Goal: Task Accomplishment & Management: Manage account settings

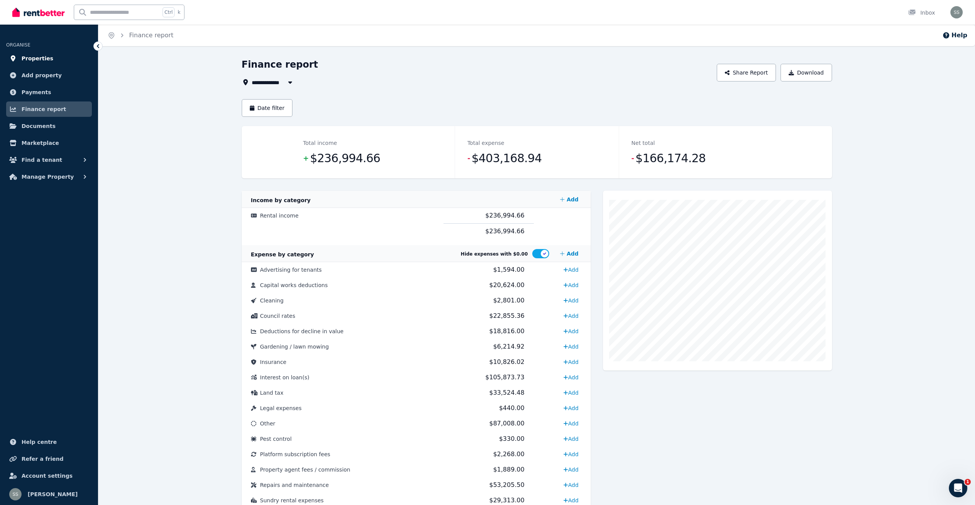
click at [37, 56] on span "Properties" at bounding box center [38, 58] width 32 height 9
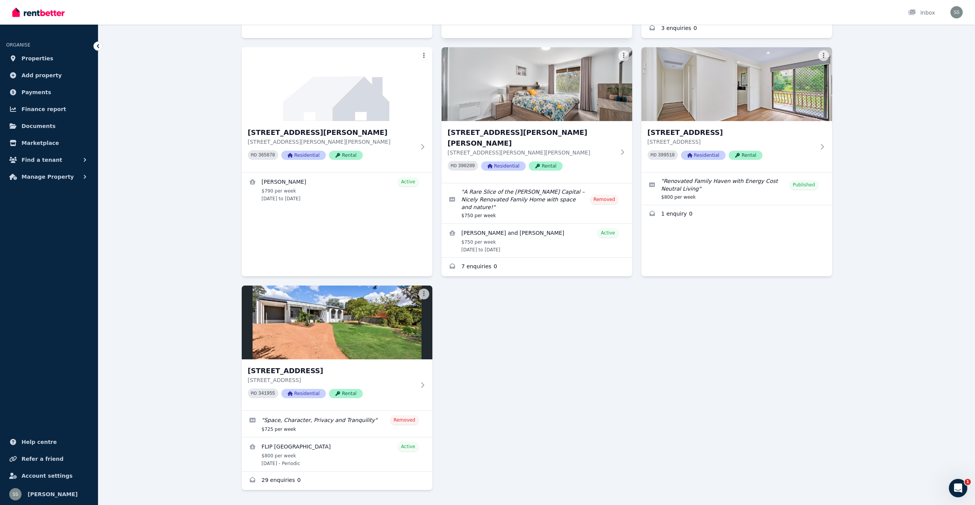
scroll to position [251, 0]
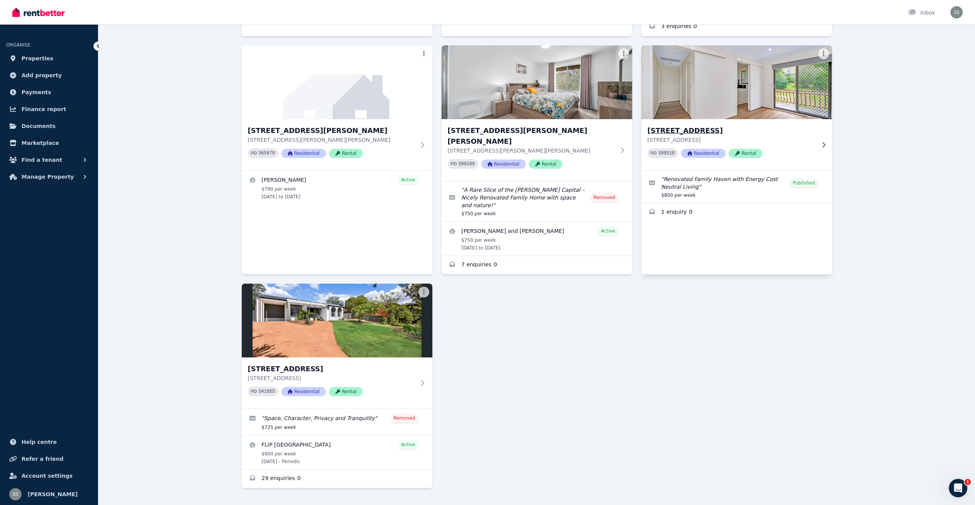
click at [719, 129] on h3 "[STREET_ADDRESS]" at bounding box center [732, 130] width 168 height 11
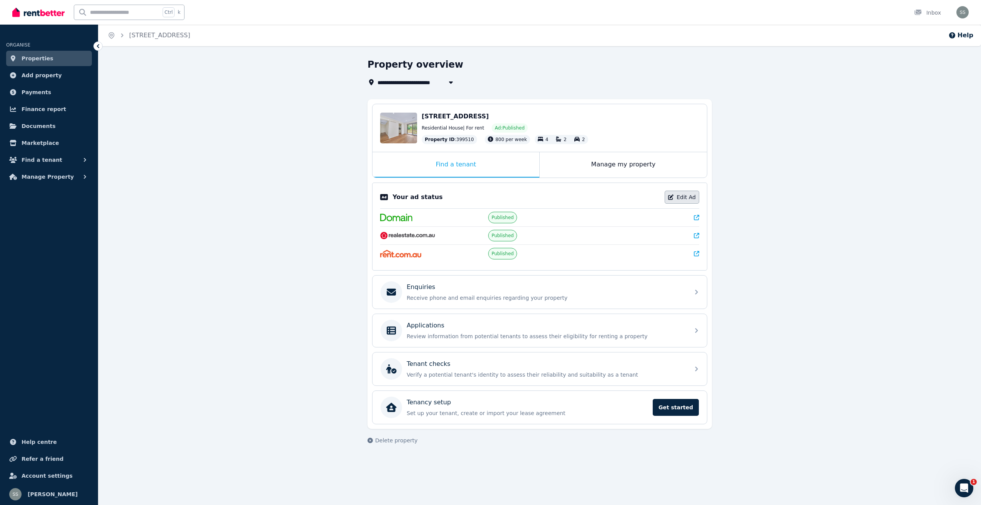
click at [689, 194] on link "Edit Ad" at bounding box center [681, 197] width 35 height 13
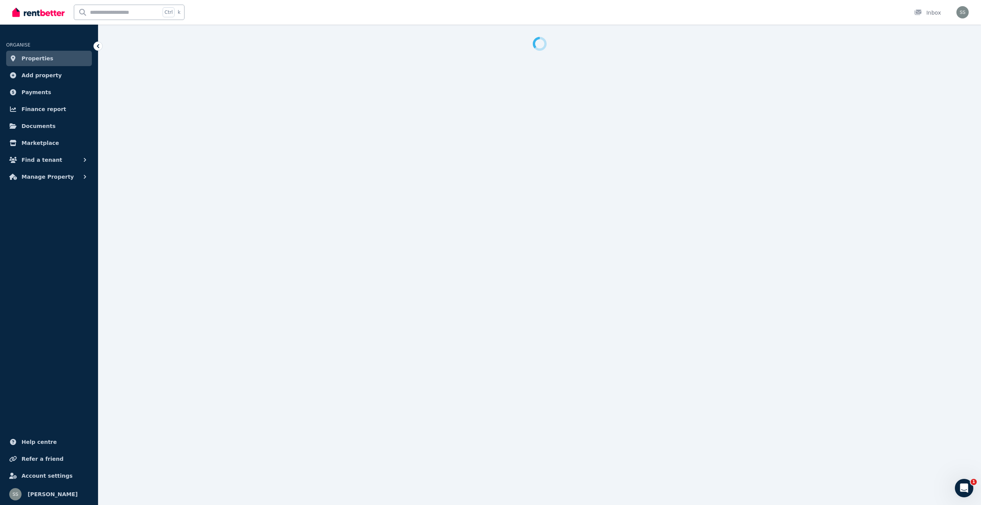
select select "***"
select select "**********"
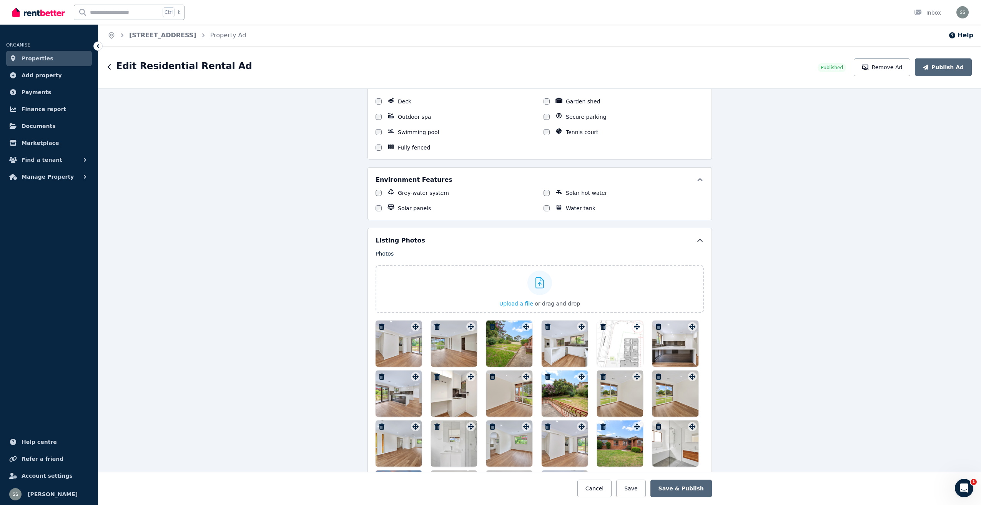
scroll to position [1025, 0]
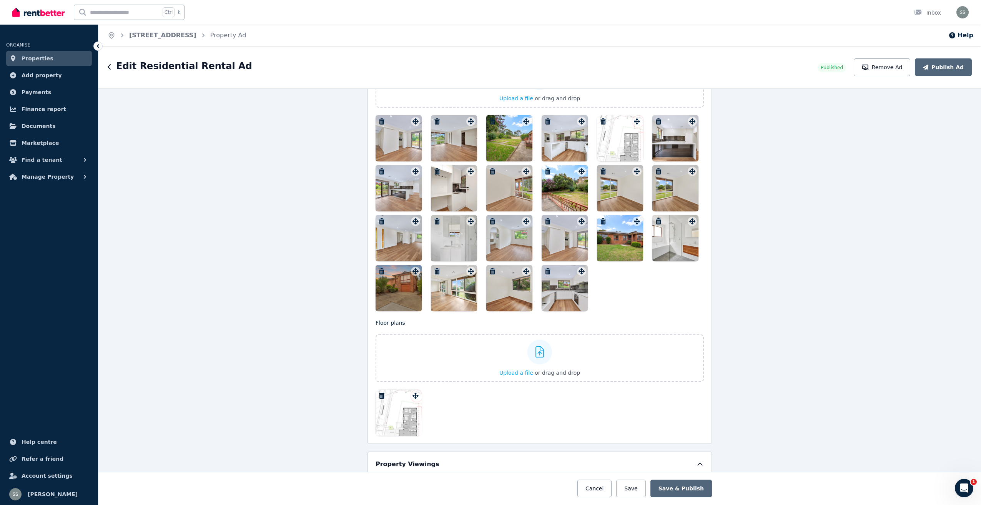
click at [379, 271] on icon "button" at bounding box center [381, 271] width 5 height 6
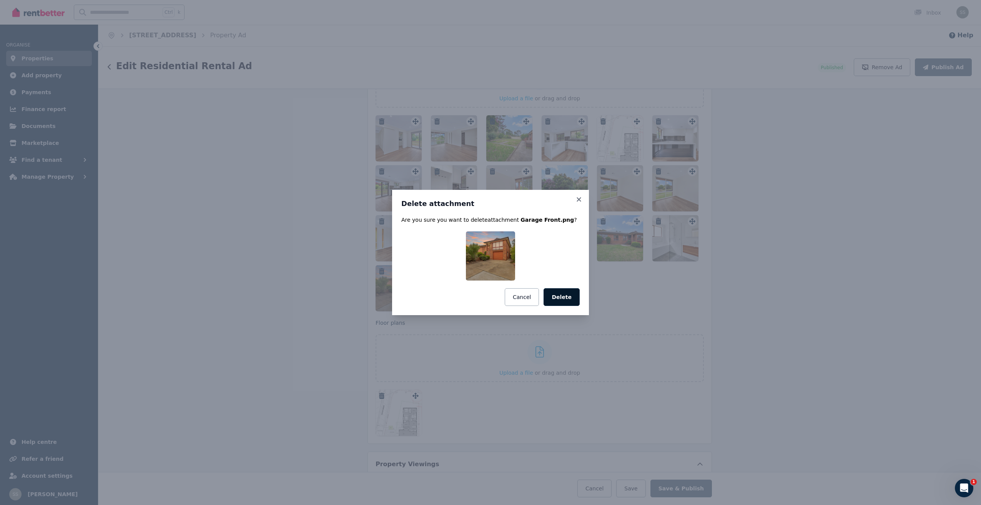
click at [567, 294] on button "Delete" at bounding box center [561, 297] width 36 height 18
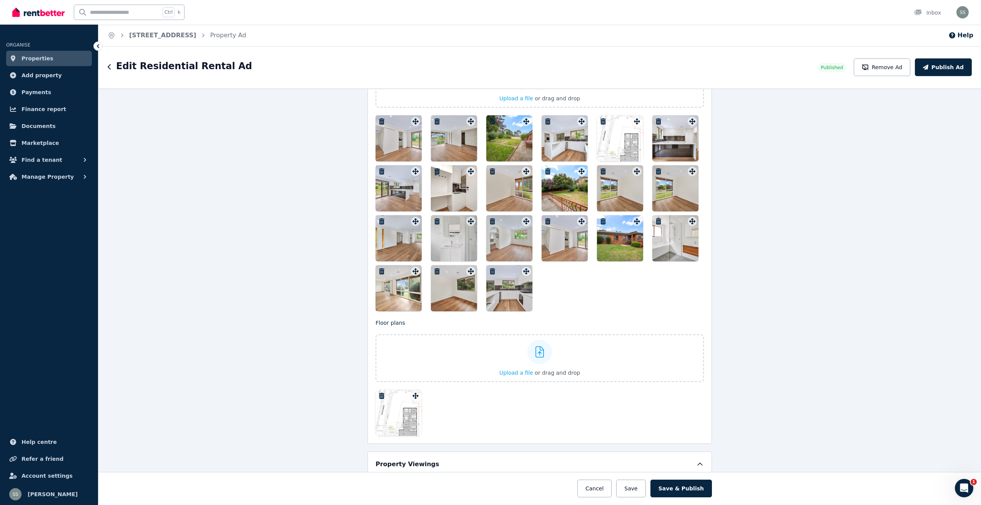
drag, startPoint x: 615, startPoint y: 246, endPoint x: 339, endPoint y: 140, distance: 296.3
click at [339, 140] on div "**********" at bounding box center [539, 296] width 882 height 417
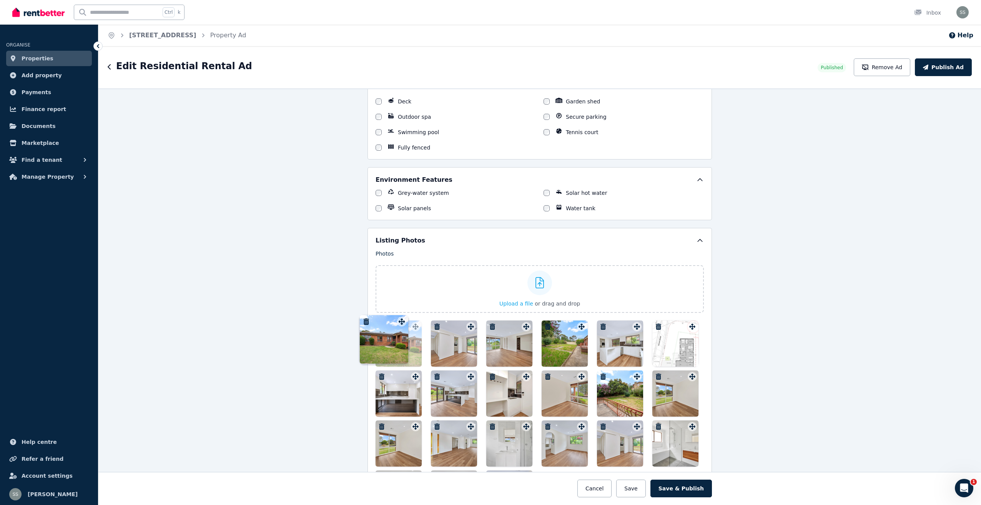
drag, startPoint x: 634, startPoint y: 426, endPoint x: 401, endPoint y: 315, distance: 258.5
click at [401, 315] on div "Photos Upload a file or drag and drop To pick up a draggable item, press the sp…" at bounding box center [539, 383] width 328 height 267
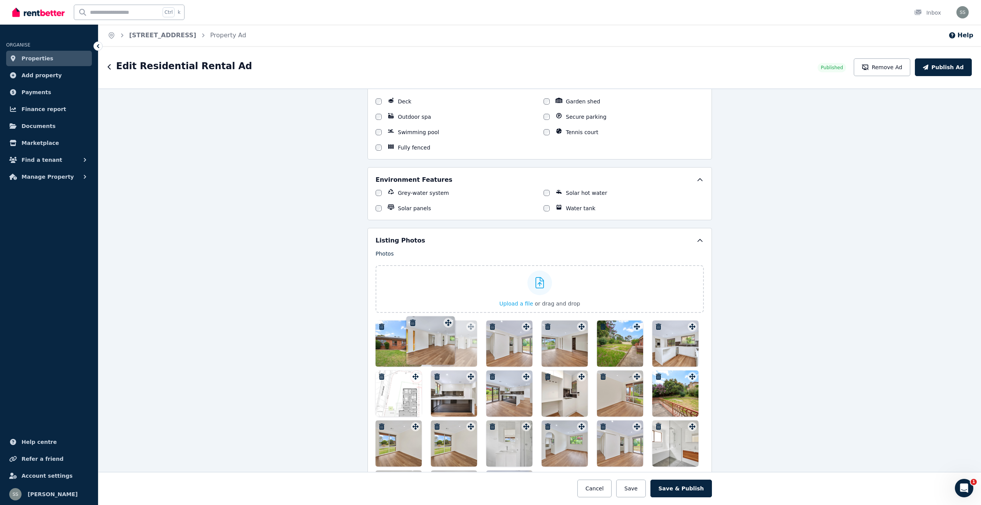
drag, startPoint x: 469, startPoint y: 428, endPoint x: 448, endPoint y: 317, distance: 112.2
click at [448, 317] on div "Photos Upload a file or drag and drop To pick up a draggable item, press the sp…" at bounding box center [539, 383] width 328 height 267
drag, startPoint x: 453, startPoint y: 397, endPoint x: 507, endPoint y: 328, distance: 87.4
click at [507, 328] on div at bounding box center [539, 419] width 328 height 196
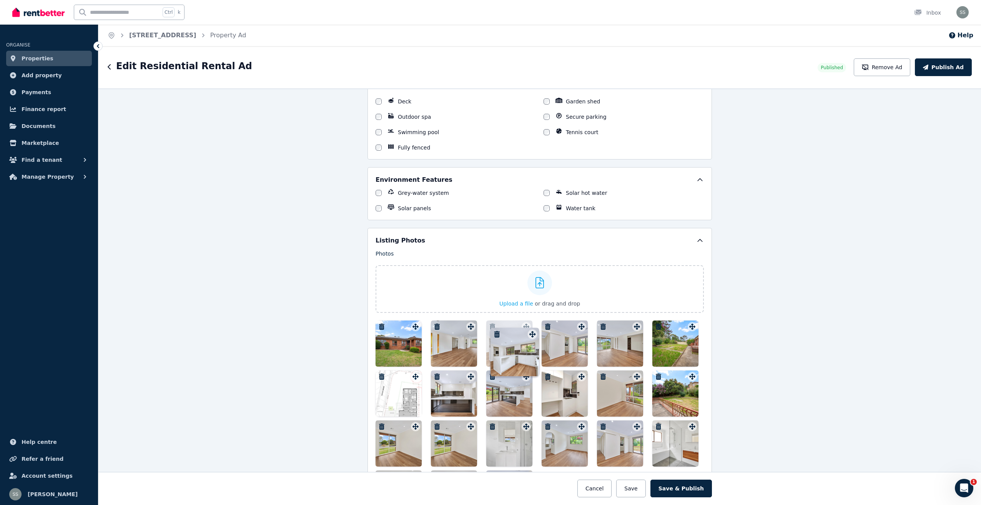
drag, startPoint x: 690, startPoint y: 325, endPoint x: 532, endPoint y: 326, distance: 158.0
click at [532, 326] on div at bounding box center [539, 419] width 328 height 196
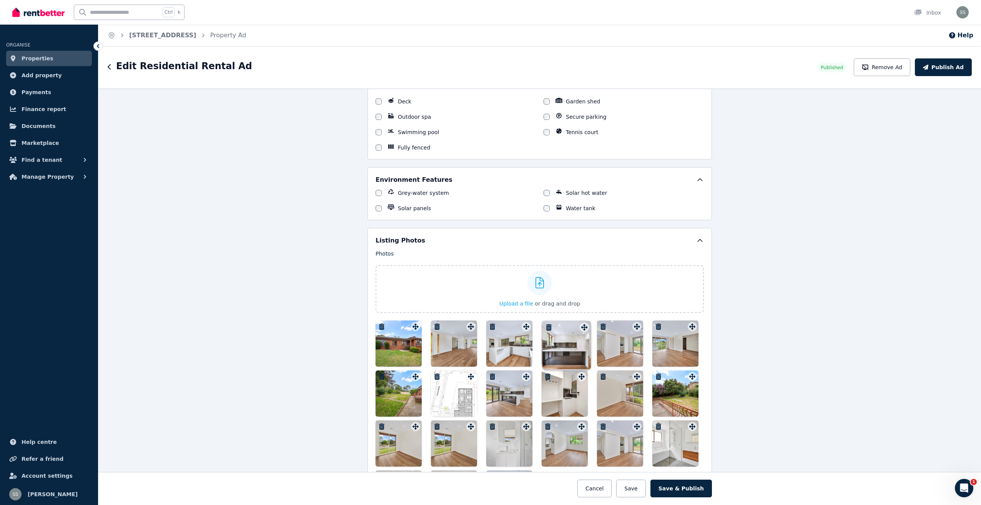
drag, startPoint x: 466, startPoint y: 377, endPoint x: 581, endPoint y: 321, distance: 128.1
click at [581, 321] on div "Photos Upload a file or drag and drop To pick up a draggable item, press the sp…" at bounding box center [539, 383] width 328 height 267
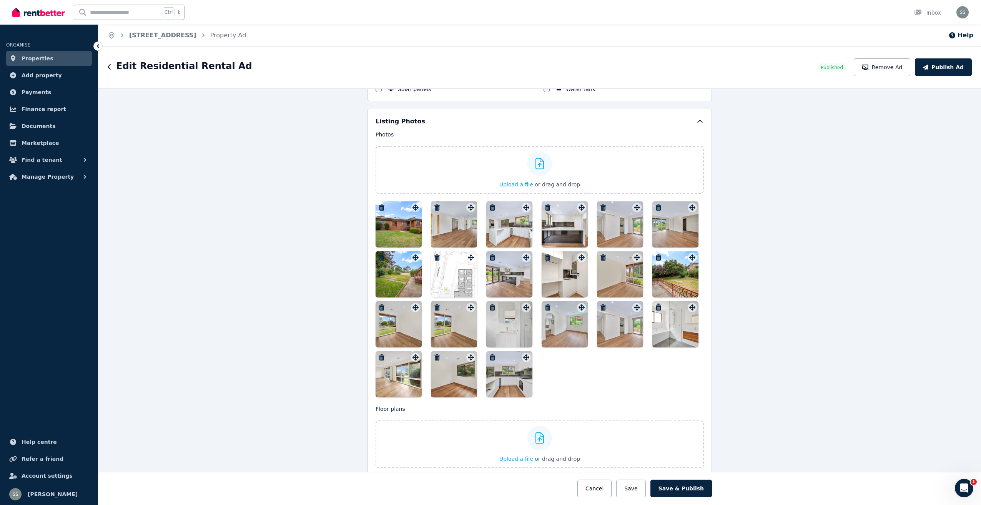
scroll to position [941, 0]
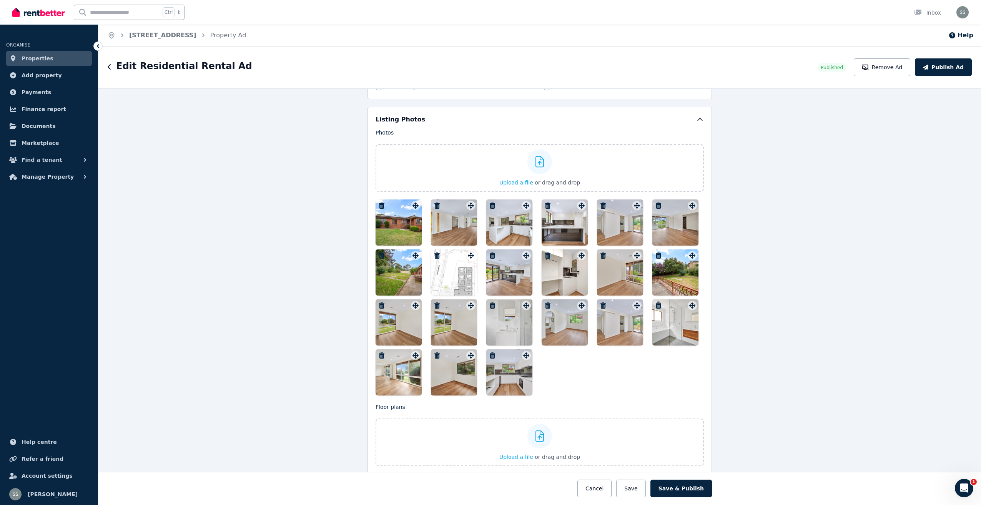
click at [379, 255] on icon "button" at bounding box center [381, 255] width 5 height 6
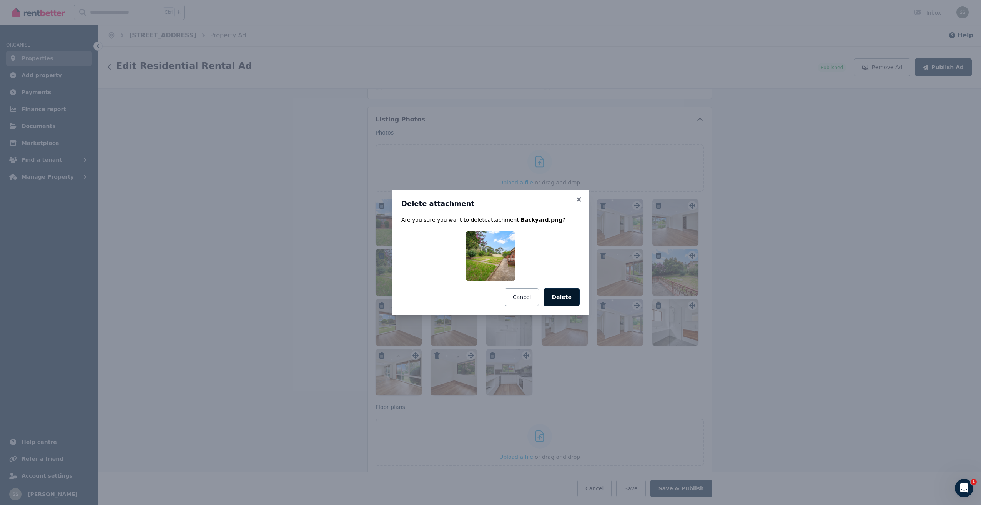
click at [560, 294] on button "Delete" at bounding box center [561, 297] width 36 height 18
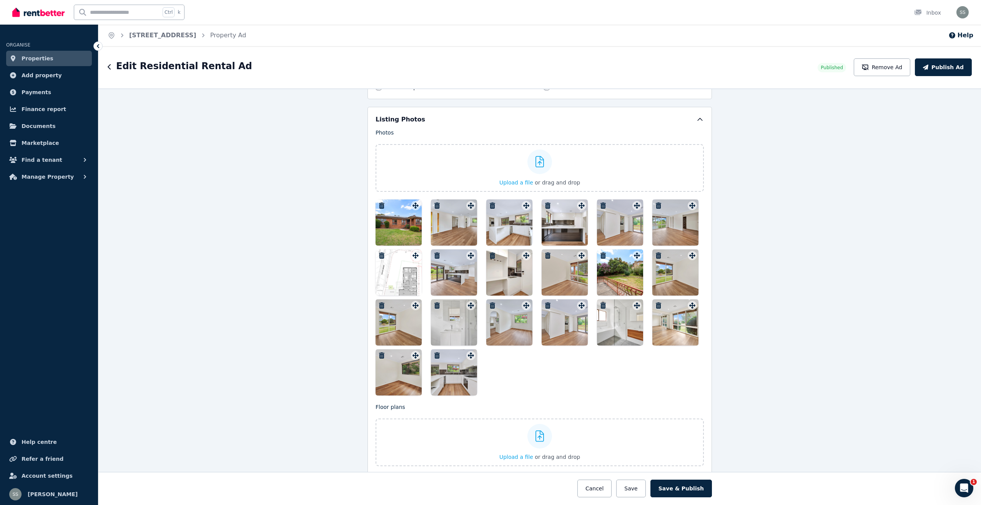
drag, startPoint x: 403, startPoint y: 261, endPoint x: 488, endPoint y: 362, distance: 132.9
click at [488, 362] on div at bounding box center [539, 297] width 328 height 196
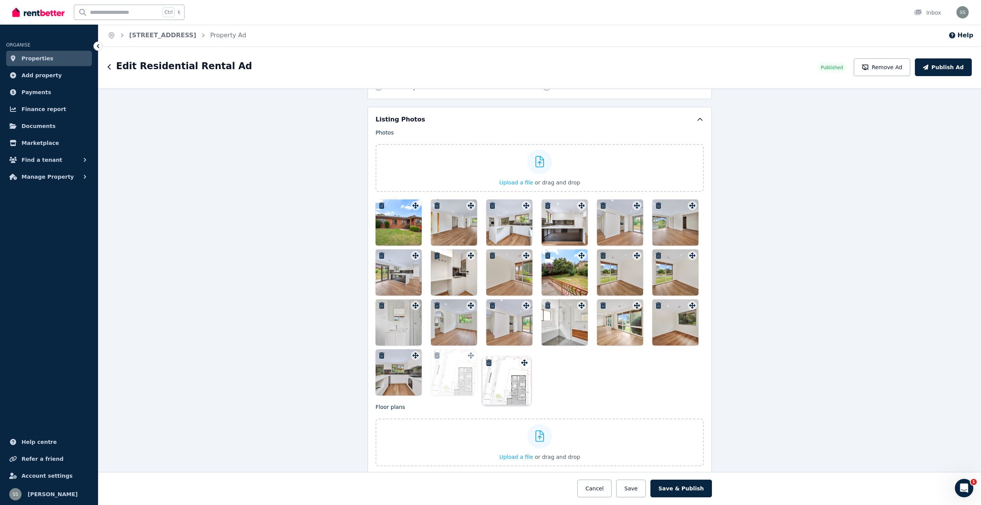
drag, startPoint x: 414, startPoint y: 254, endPoint x: 525, endPoint y: 355, distance: 149.6
drag, startPoint x: 410, startPoint y: 270, endPoint x: 636, endPoint y: 212, distance: 233.3
click at [636, 212] on div at bounding box center [539, 297] width 328 height 196
drag, startPoint x: 396, startPoint y: 263, endPoint x: 571, endPoint y: 210, distance: 183.5
click at [573, 210] on div at bounding box center [539, 297] width 328 height 196
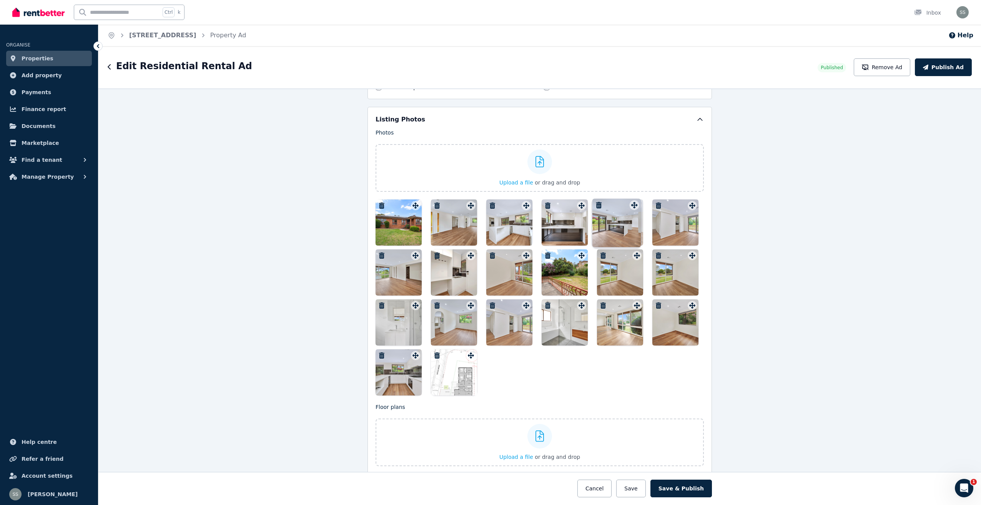
drag, startPoint x: 412, startPoint y: 256, endPoint x: 633, endPoint y: 199, distance: 227.8
click at [633, 199] on div "Photos Upload a file or drag and drop To pick up a draggable item, press the sp…" at bounding box center [539, 262] width 328 height 267
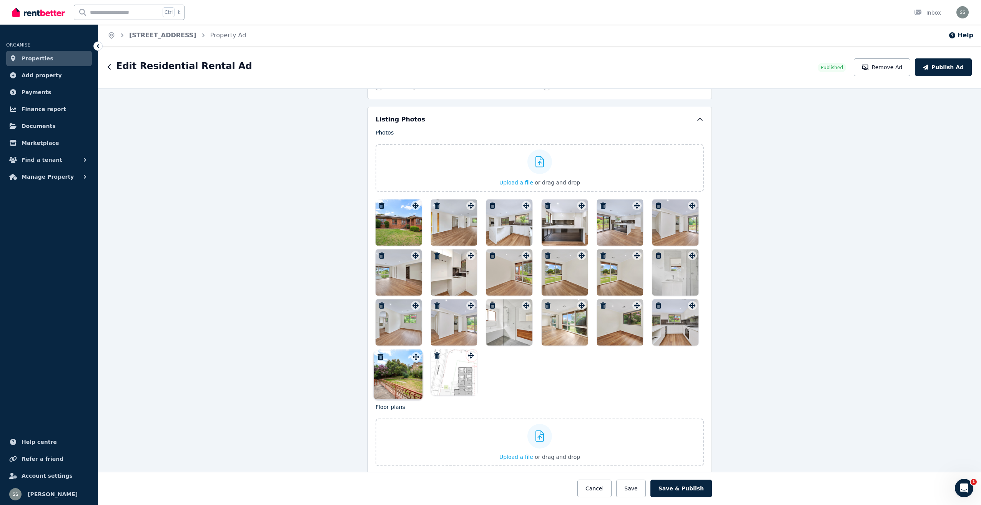
drag, startPoint x: 578, startPoint y: 252, endPoint x: 415, endPoint y: 347, distance: 188.7
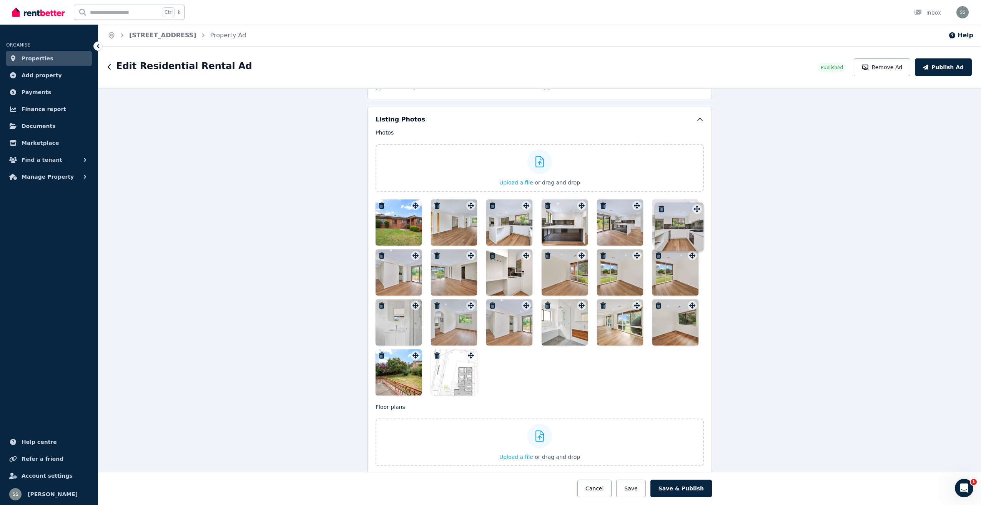
drag, startPoint x: 688, startPoint y: 304, endPoint x: 694, endPoint y: 200, distance: 103.9
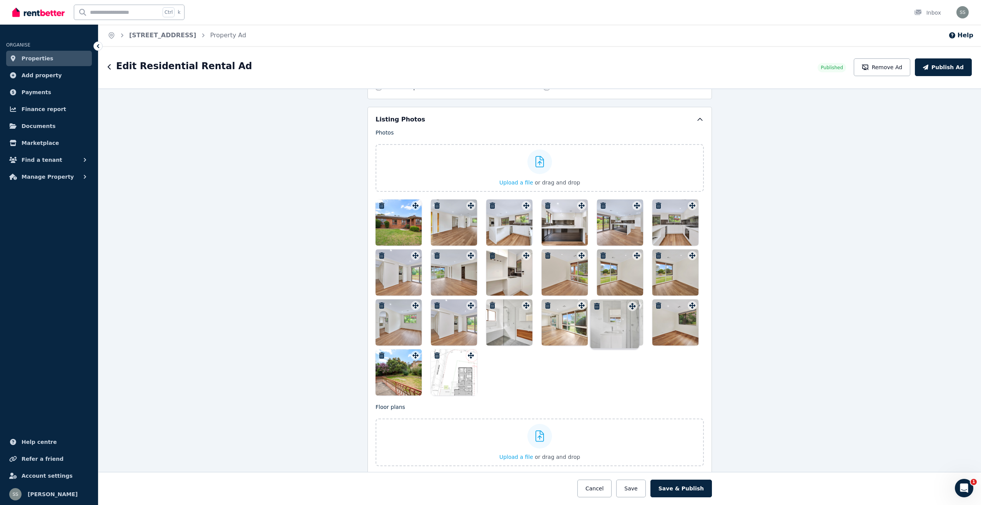
drag, startPoint x: 411, startPoint y: 303, endPoint x: 630, endPoint y: 297, distance: 218.7
click at [680, 486] on button "Save & Publish" at bounding box center [680, 489] width 61 height 18
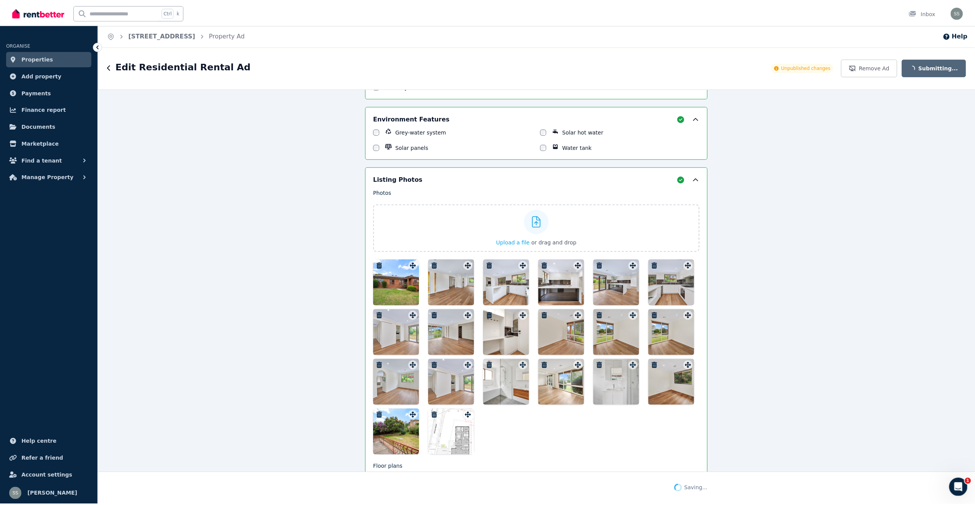
scroll to position [1001, 0]
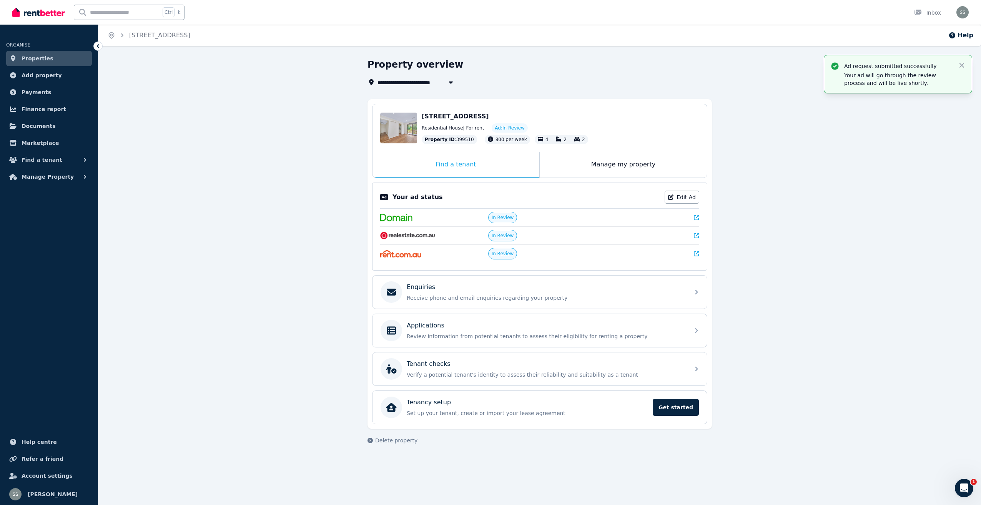
click at [30, 57] on span "Properties" at bounding box center [38, 58] width 32 height 9
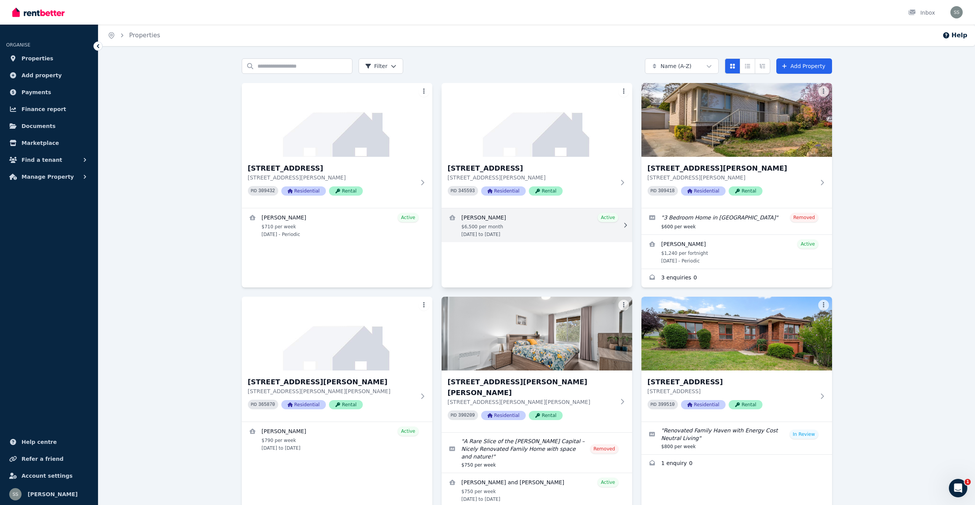
scroll to position [205, 0]
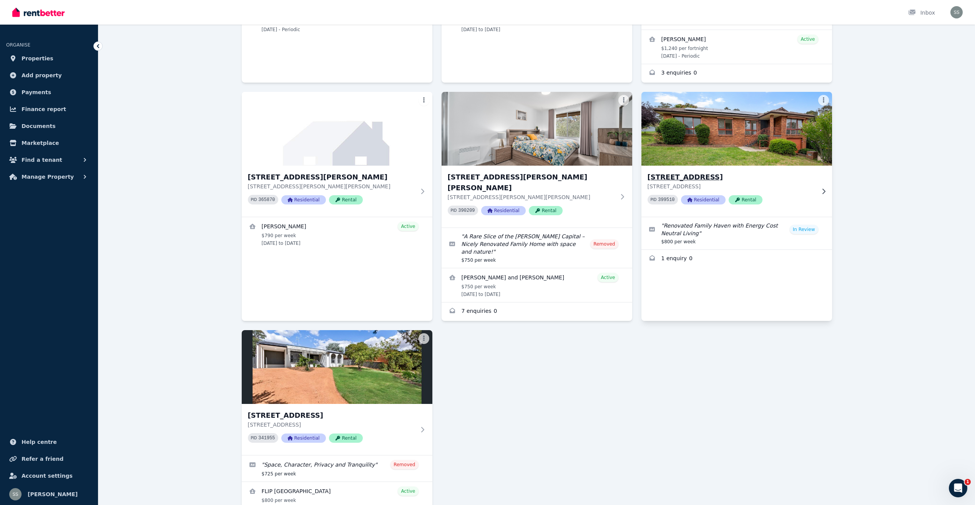
click at [723, 174] on h3 "[STREET_ADDRESS]" at bounding box center [732, 177] width 168 height 11
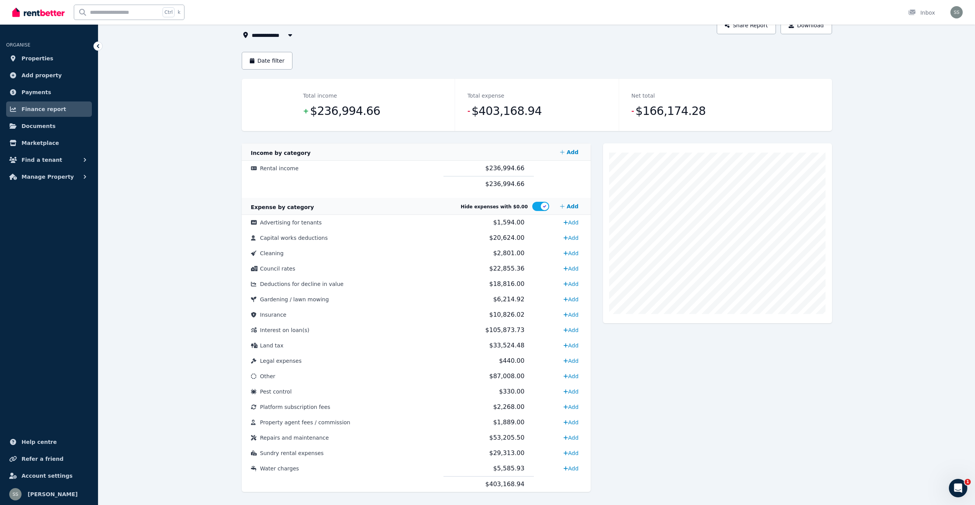
scroll to position [60, 0]
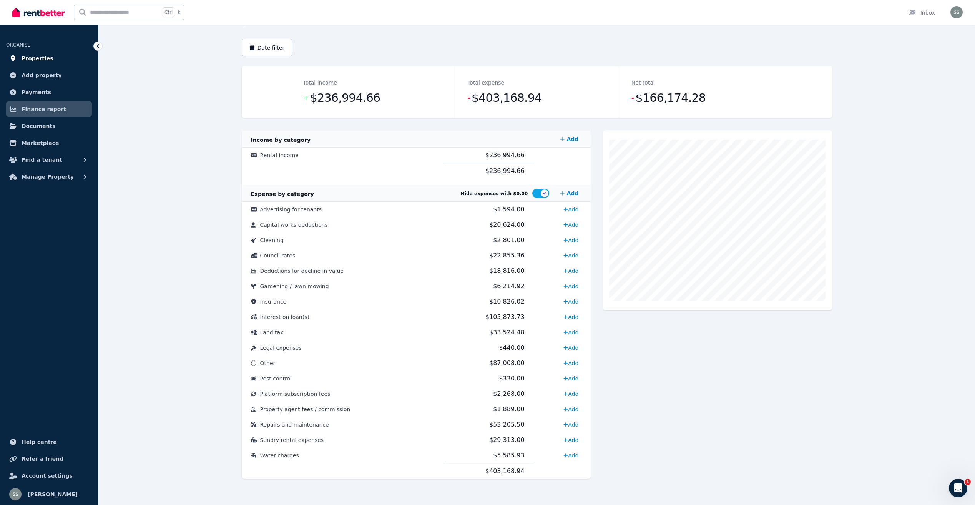
click at [38, 56] on span "Properties" at bounding box center [38, 58] width 32 height 9
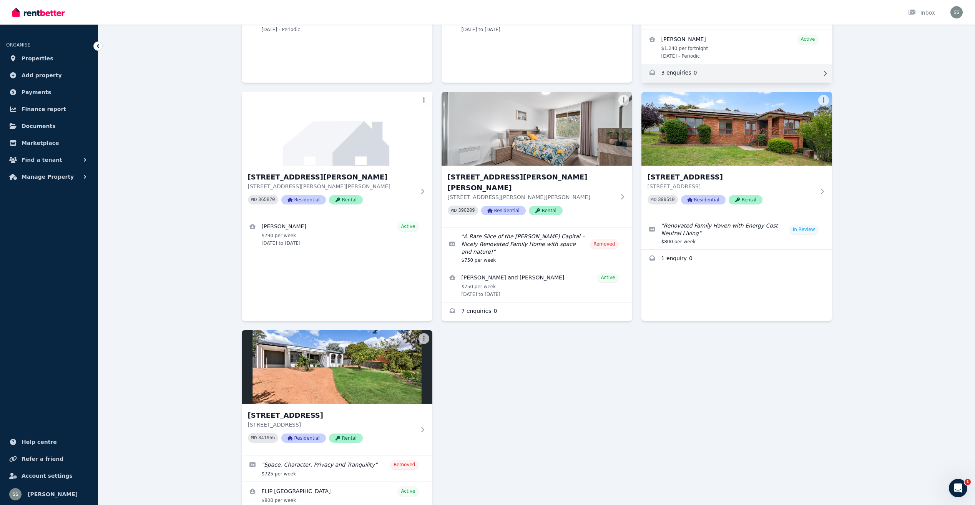
scroll to position [251, 0]
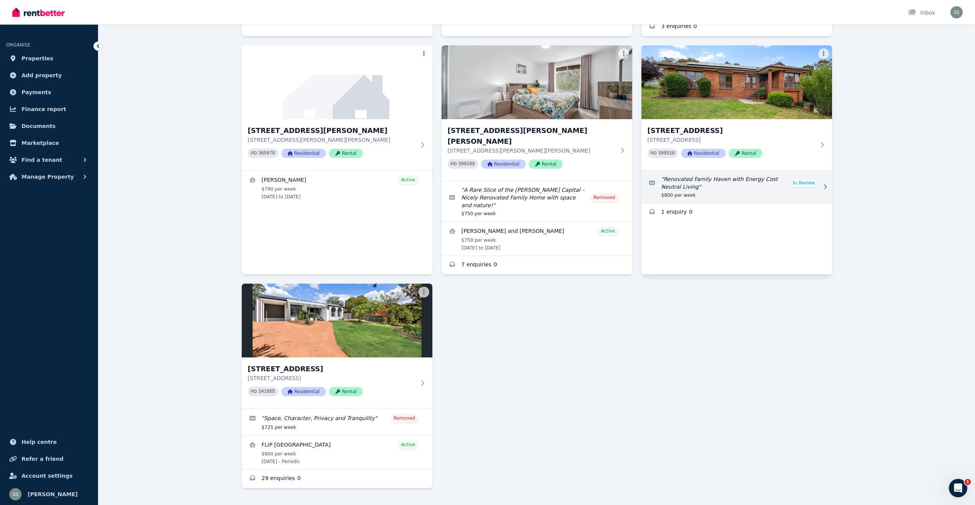
click at [806, 183] on link "Edit listing: Renovated Family Haven with Energy Cost Neutral Living" at bounding box center [736, 187] width 191 height 32
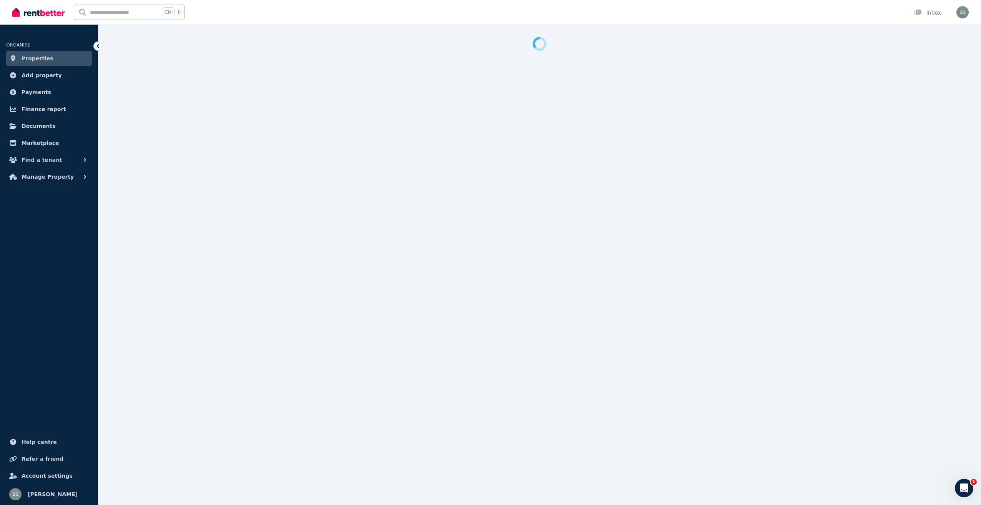
select select "***"
select select "**********"
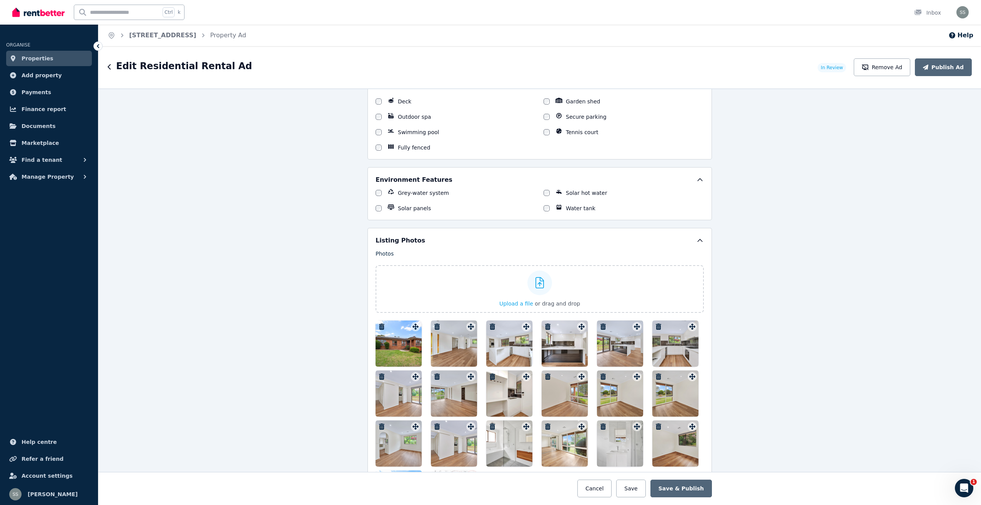
scroll to position [1025, 0]
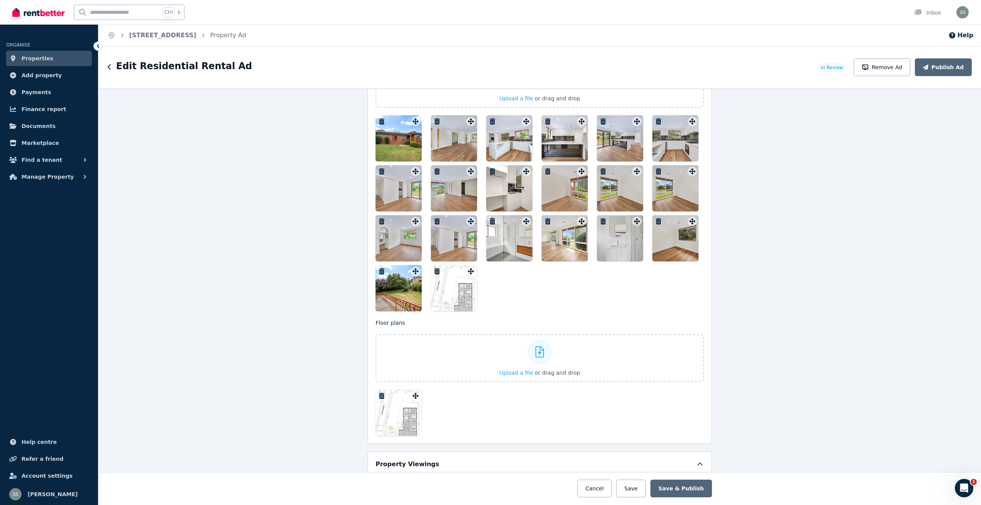
click at [404, 144] on div at bounding box center [398, 138] width 46 height 46
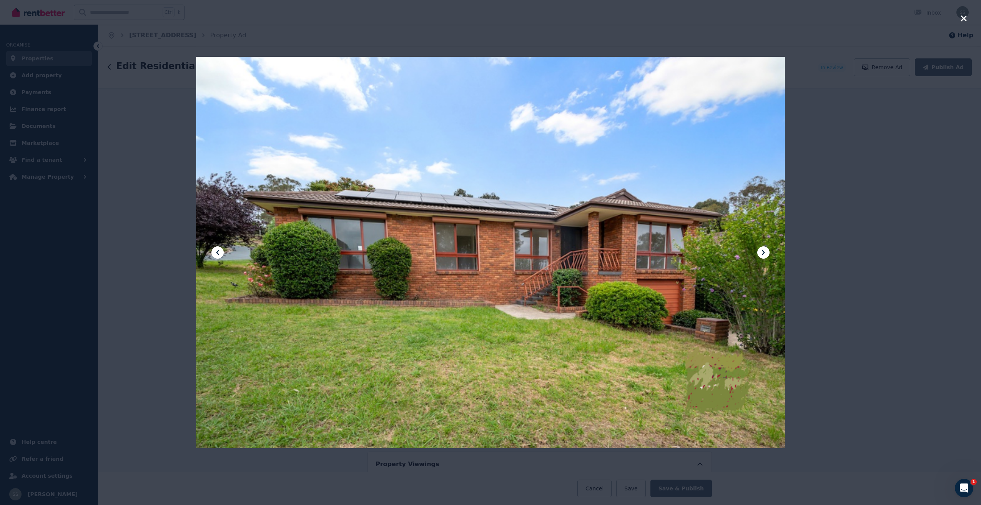
click at [764, 252] on icon at bounding box center [763, 252] width 3 height 5
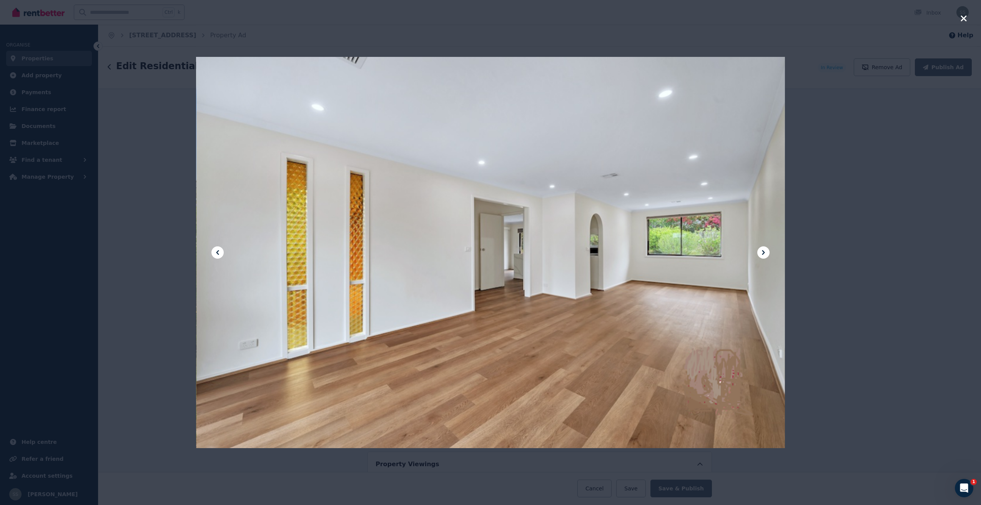
click at [764, 252] on icon at bounding box center [763, 252] width 3 height 5
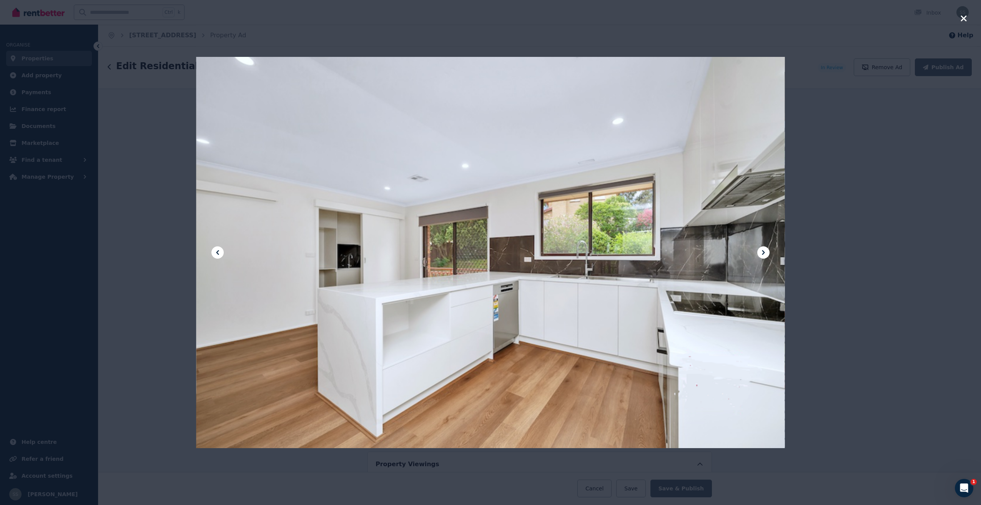
click at [764, 252] on icon at bounding box center [763, 252] width 3 height 5
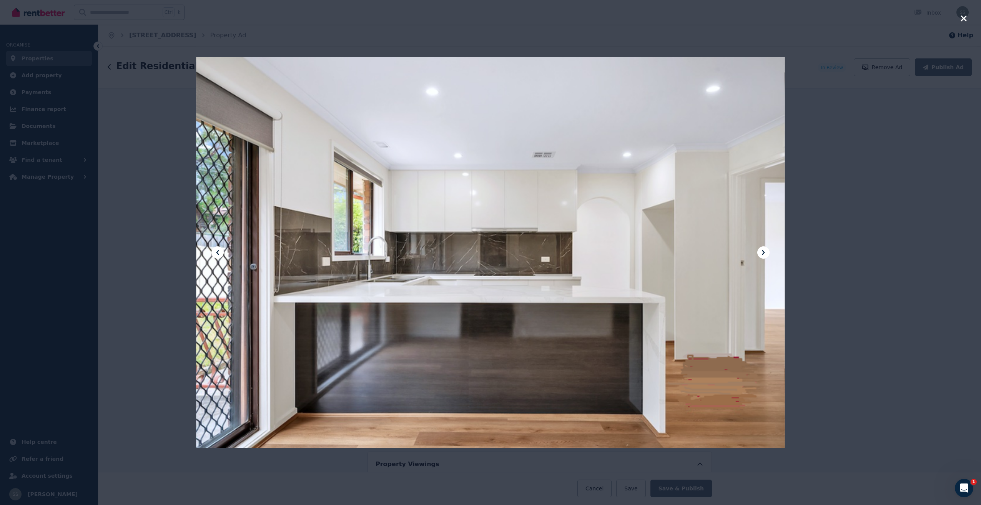
click at [764, 252] on icon at bounding box center [763, 252] width 3 height 5
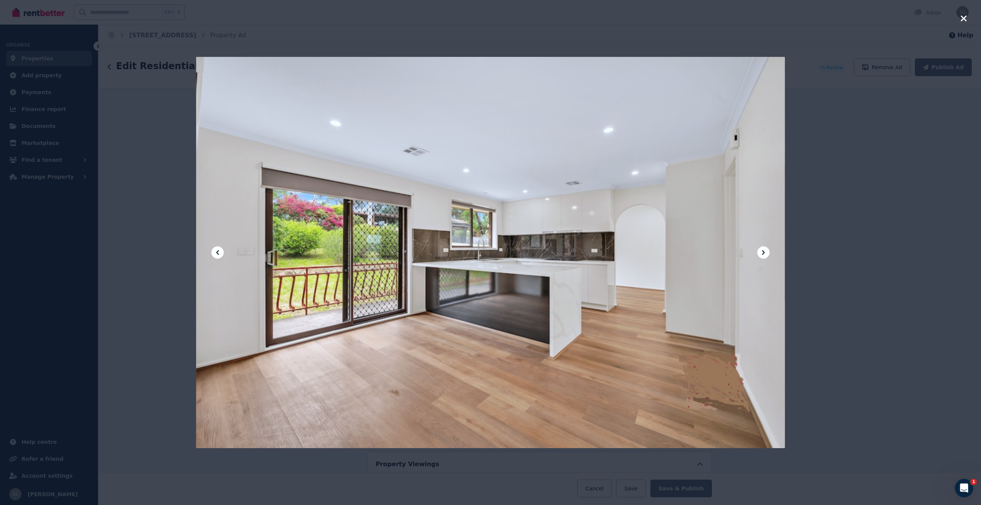
click at [764, 252] on icon at bounding box center [763, 252] width 3 height 5
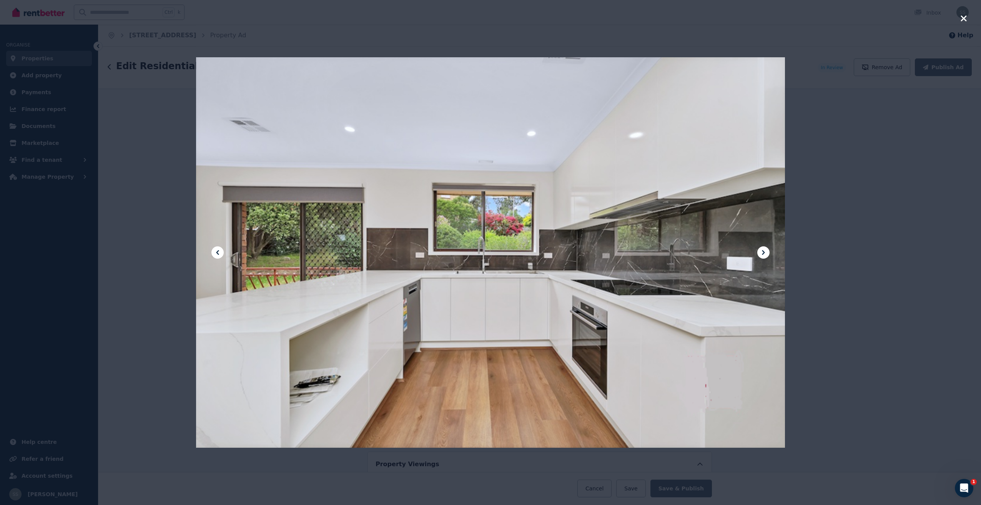
click at [764, 252] on icon at bounding box center [763, 252] width 3 height 5
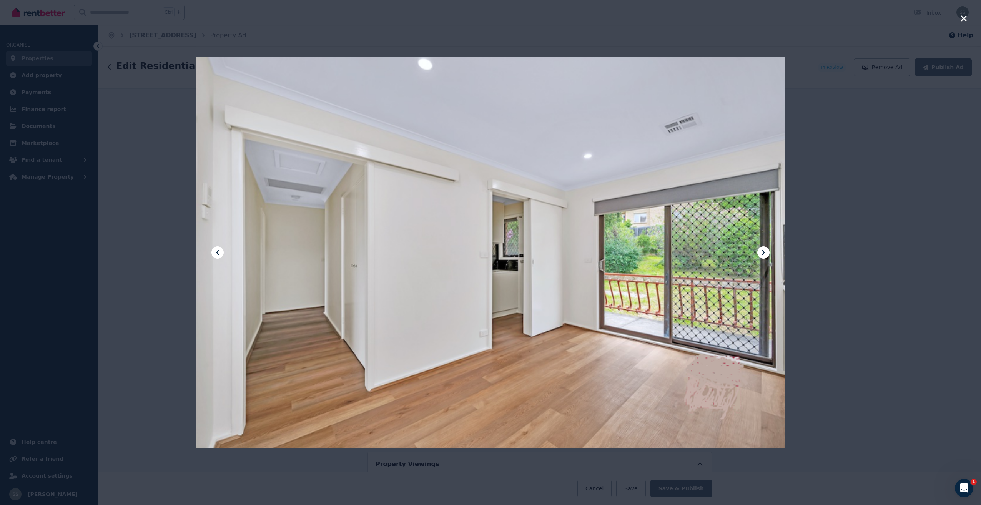
click at [764, 252] on icon at bounding box center [763, 252] width 3 height 5
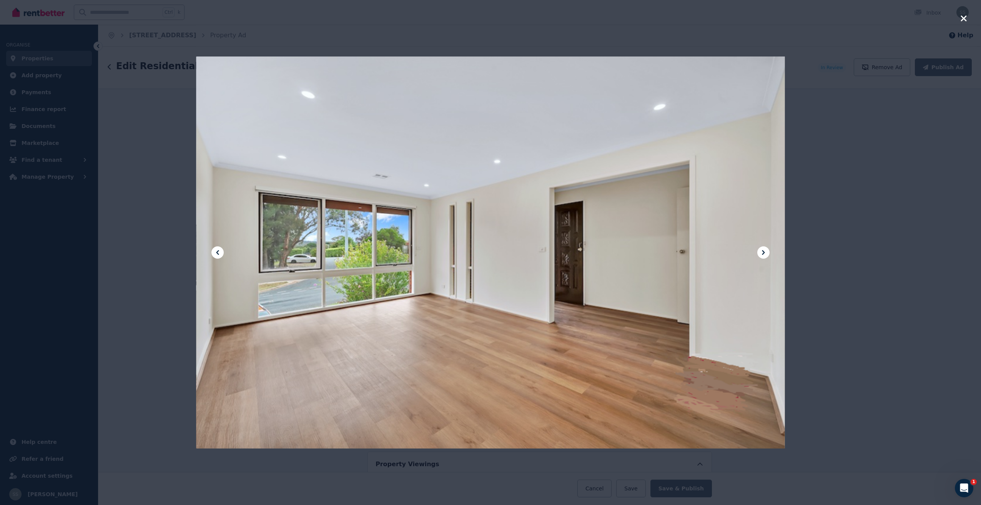
click at [764, 252] on icon at bounding box center [763, 252] width 3 height 5
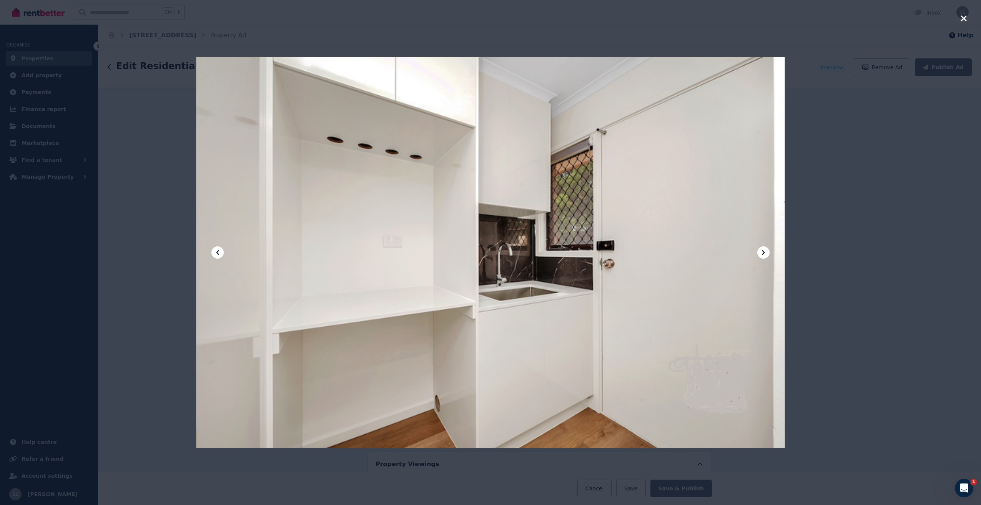
click at [764, 252] on icon at bounding box center [763, 252] width 3 height 5
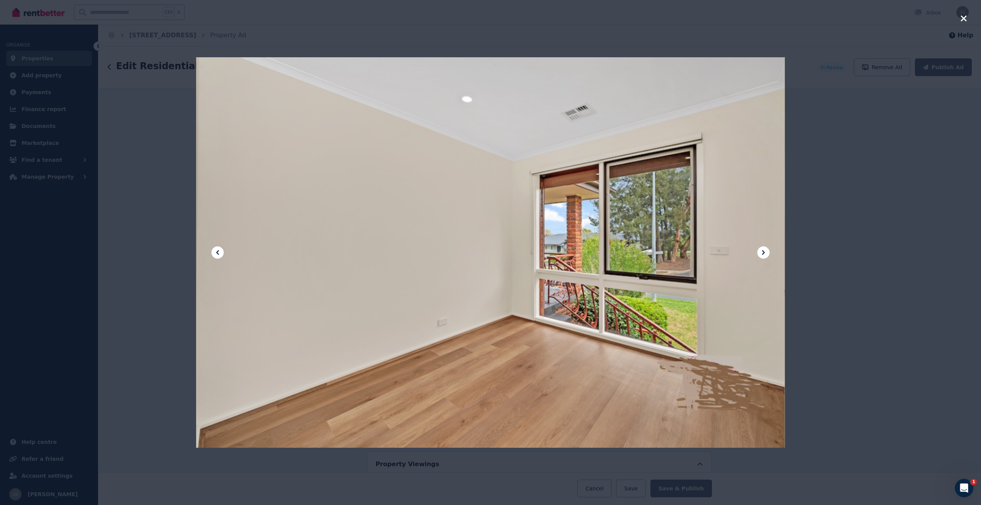
click at [764, 254] on icon at bounding box center [763, 252] width 9 height 9
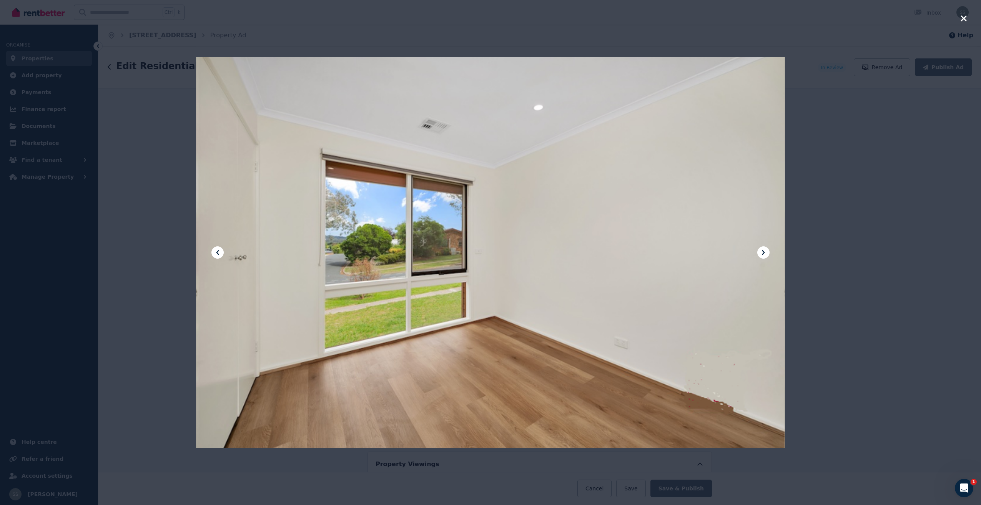
click at [764, 254] on icon at bounding box center [763, 252] width 9 height 9
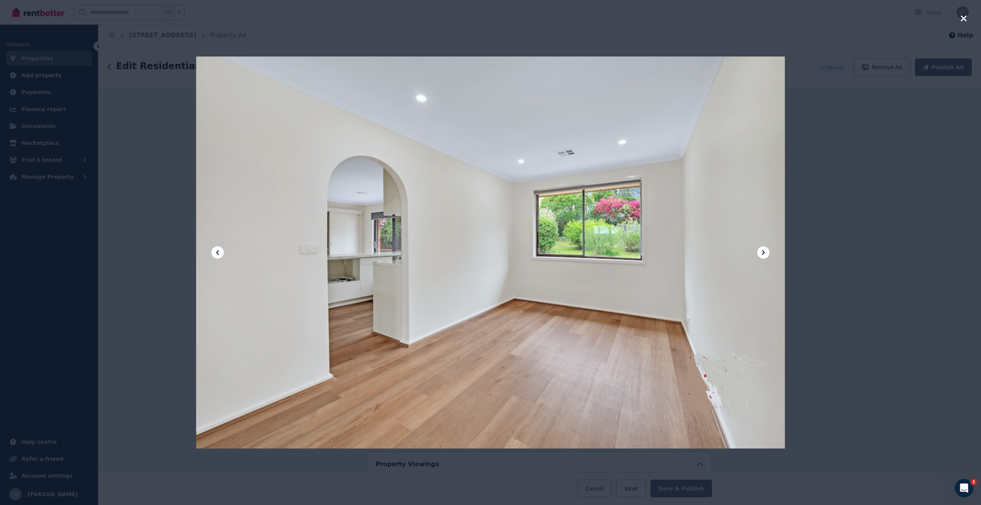
click at [764, 254] on icon at bounding box center [763, 252] width 9 height 9
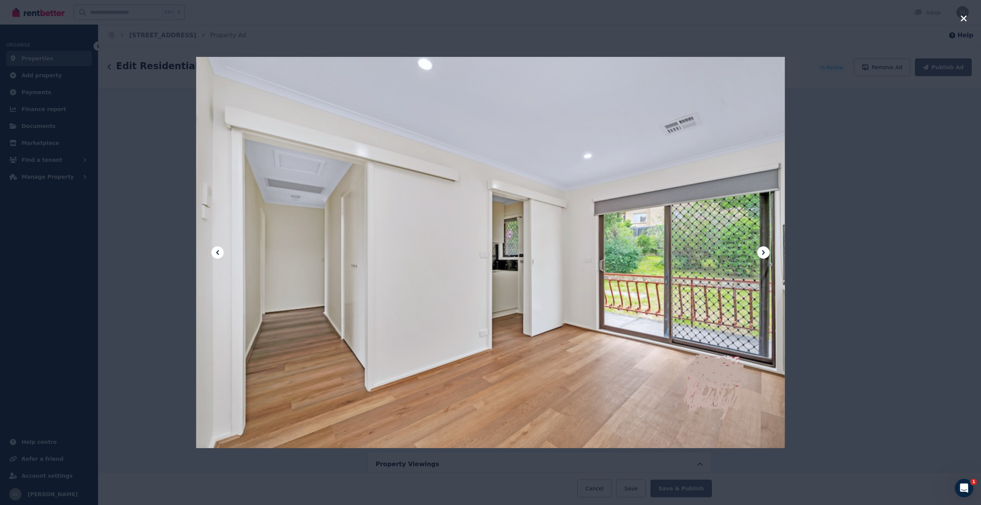
click at [763, 255] on icon at bounding box center [763, 252] width 9 height 9
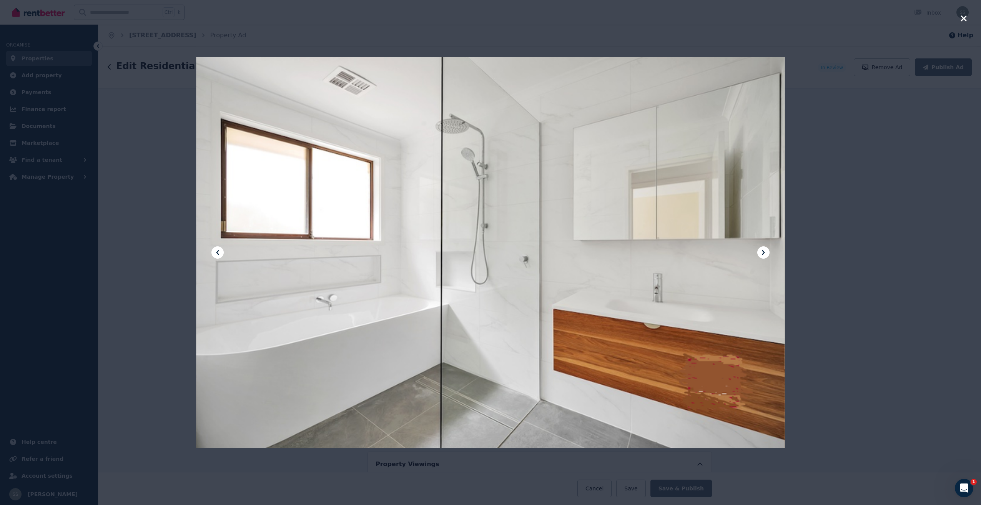
click at [763, 255] on icon at bounding box center [763, 252] width 9 height 9
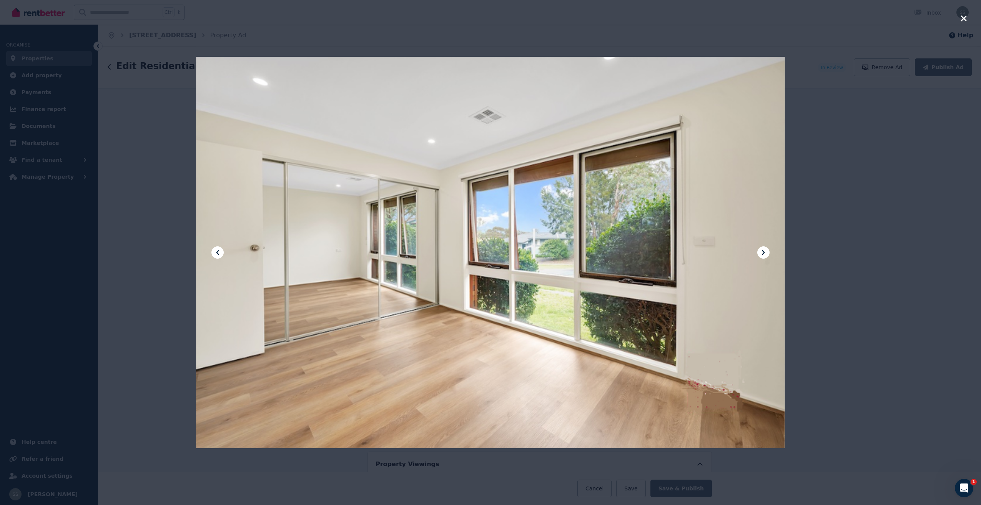
click at [763, 255] on icon at bounding box center [763, 252] width 9 height 9
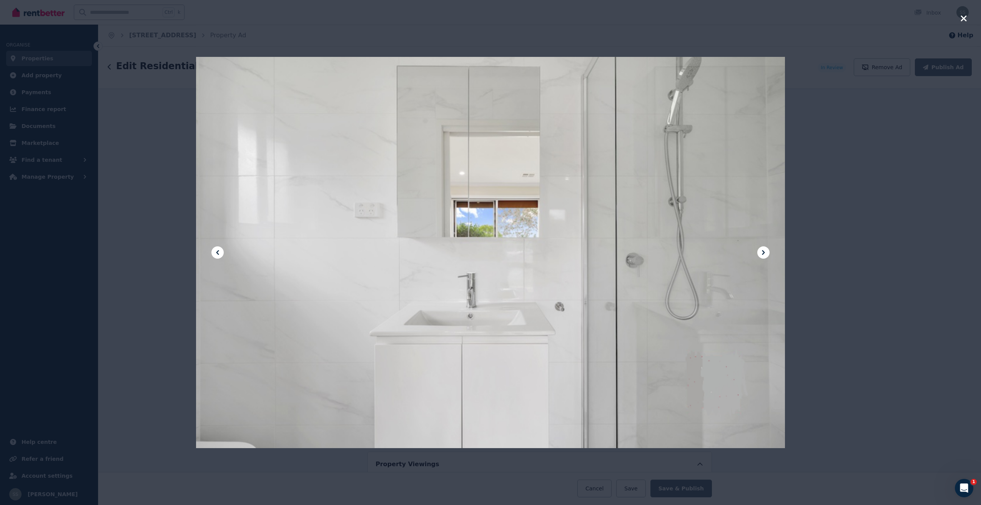
click at [762, 255] on icon at bounding box center [763, 252] width 9 height 9
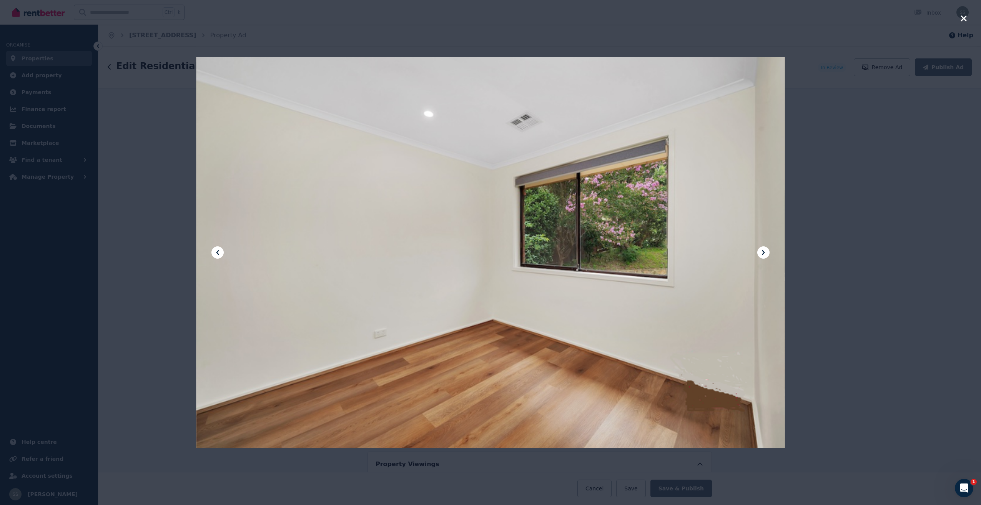
click at [762, 255] on icon at bounding box center [763, 252] width 9 height 9
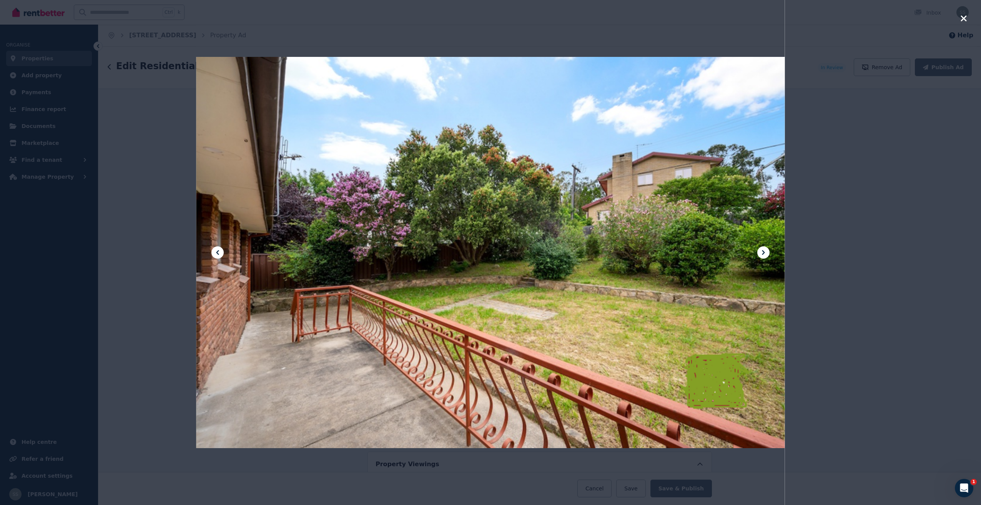
click at [762, 255] on icon at bounding box center [763, 252] width 9 height 9
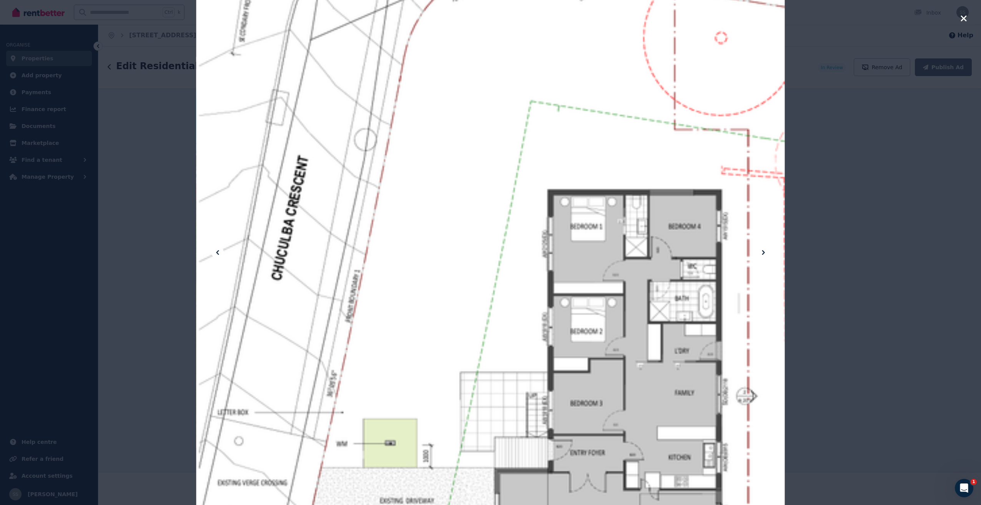
click at [762, 255] on icon at bounding box center [763, 252] width 9 height 9
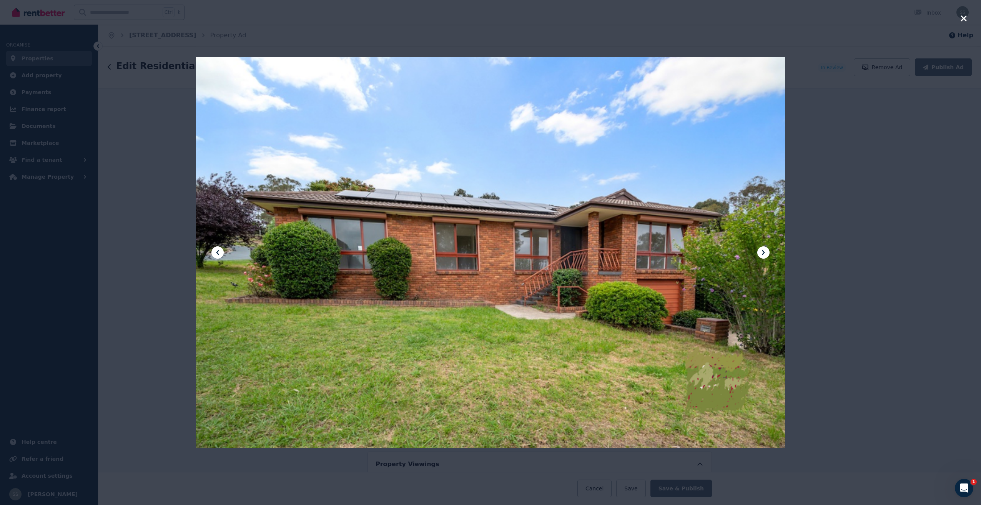
click at [964, 19] on icon "button" at bounding box center [963, 18] width 6 height 6
